Goal: Information Seeking & Learning: Find specific fact

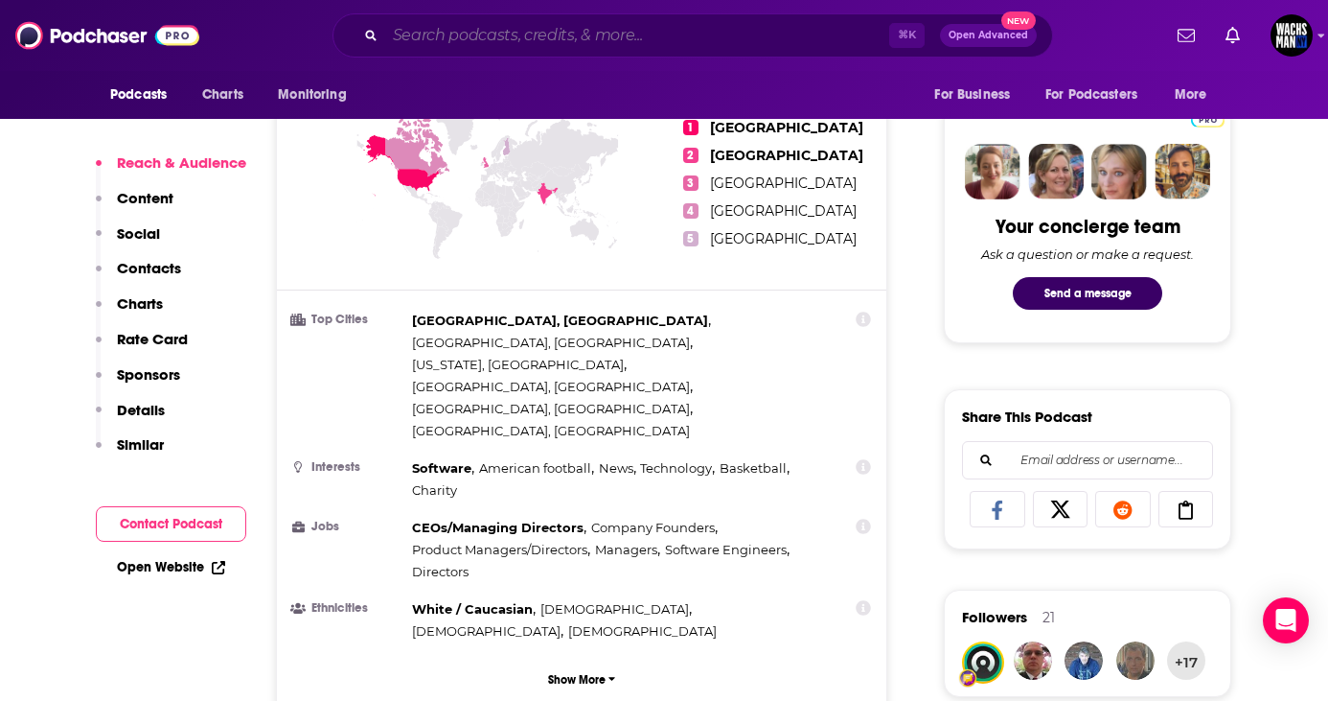
click at [450, 27] on input "Search podcasts, credits, & more..." at bounding box center [637, 35] width 504 height 31
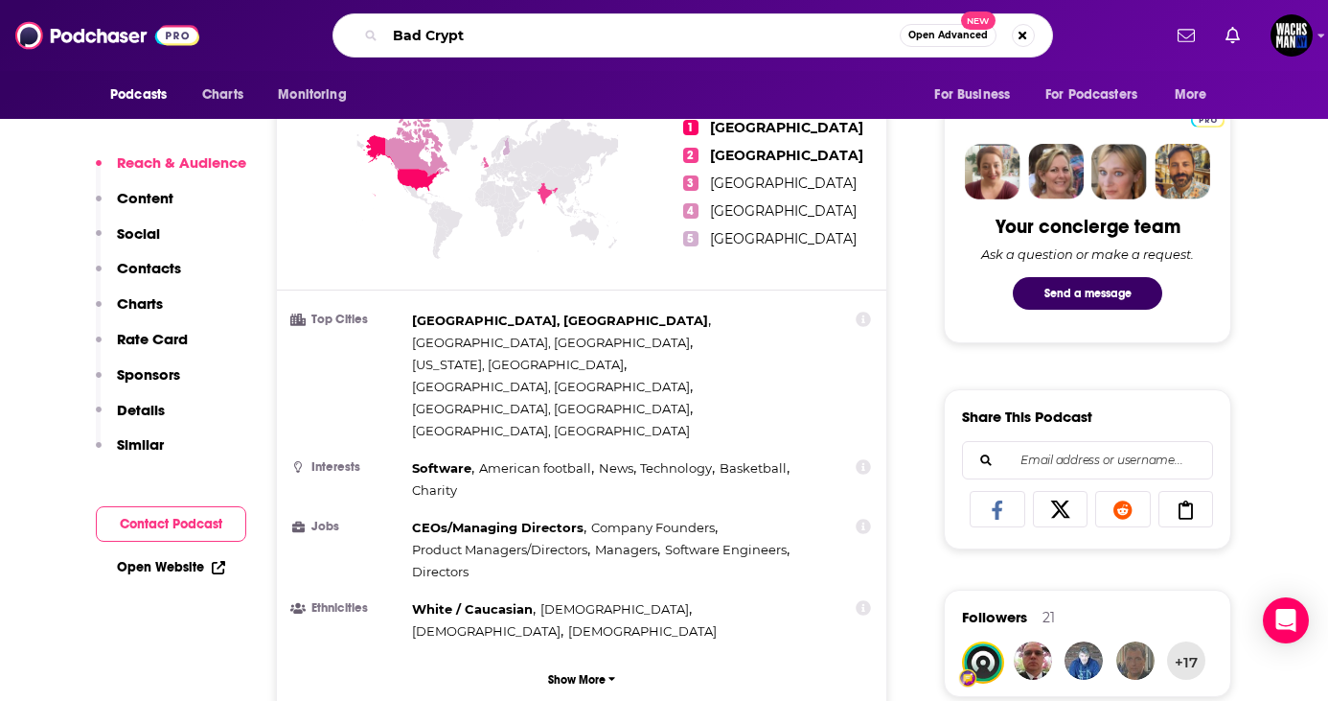
type input "Bad Crypto"
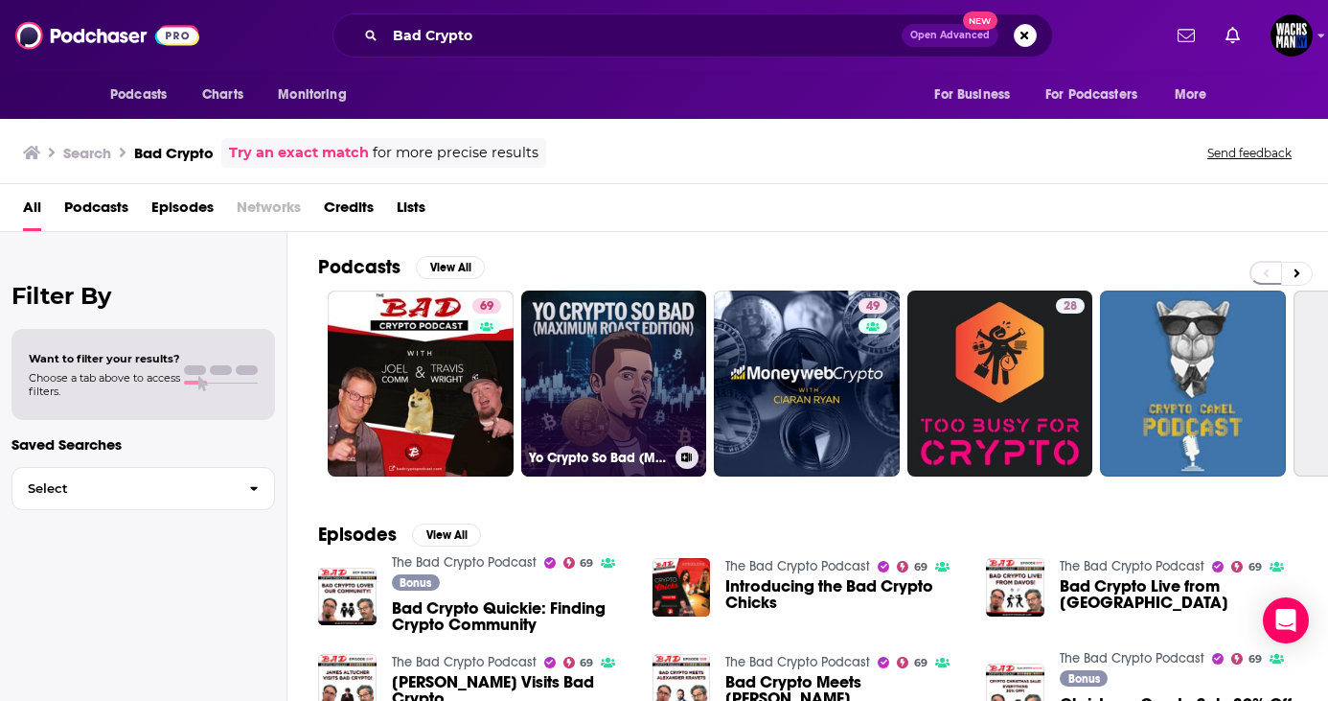
scroll to position [56, 0]
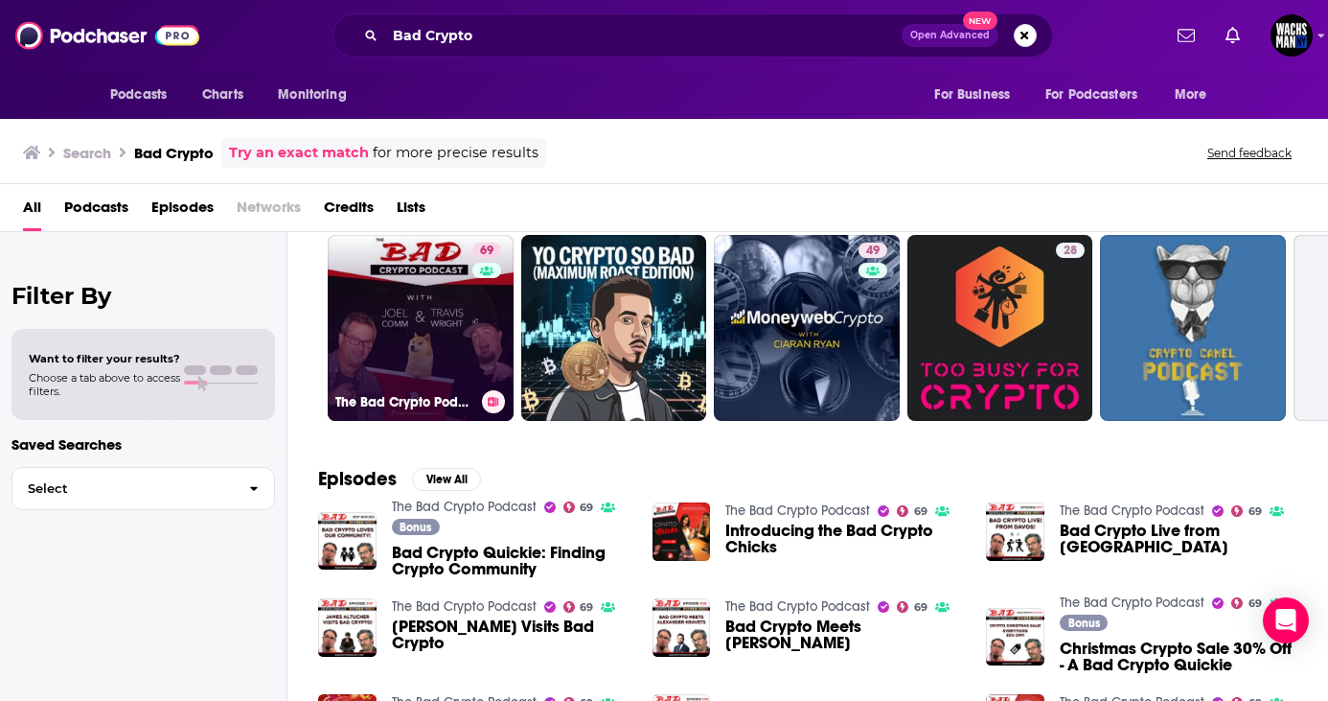
click at [428, 351] on link "69 The Bad Crypto Podcast" at bounding box center [421, 328] width 186 height 186
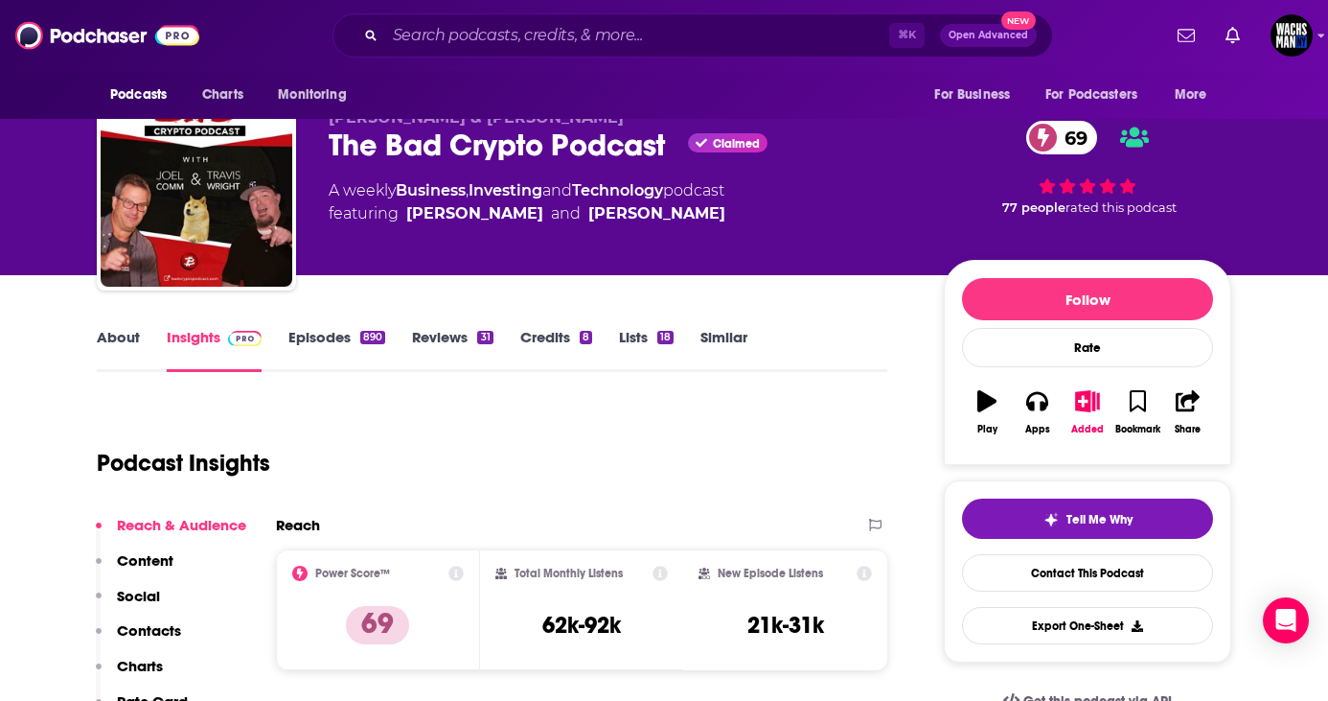
scroll to position [159, 0]
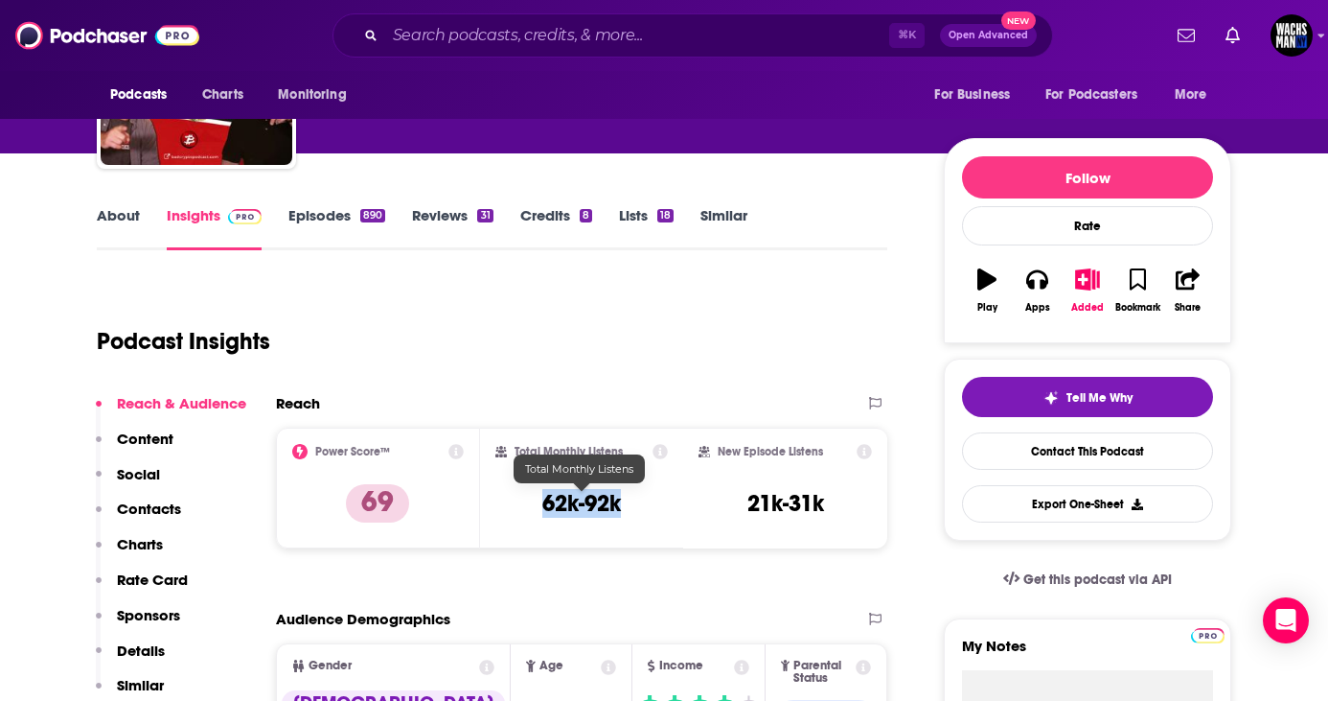
drag, startPoint x: 639, startPoint y: 510, endPoint x: 539, endPoint y: 507, distance: 100.7
click at [539, 507] on div "Total Monthly Listens 62k-92k" at bounding box center [582, 488] width 173 height 88
copy h3 "62k-92k"
